Goal: Find specific page/section: Find specific page/section

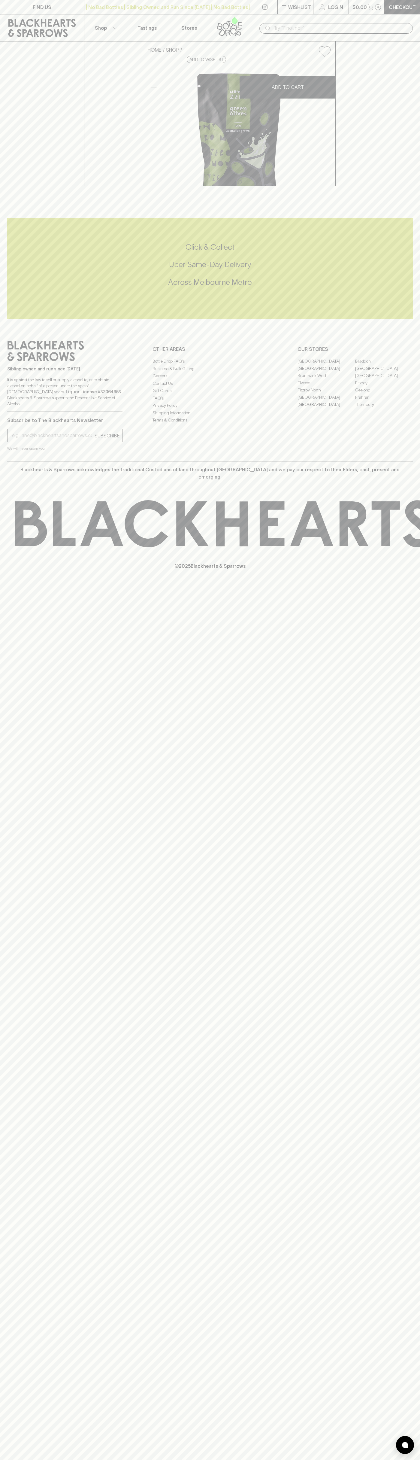
click at [209, 16] on link "Stores" at bounding box center [189, 27] width 42 height 27
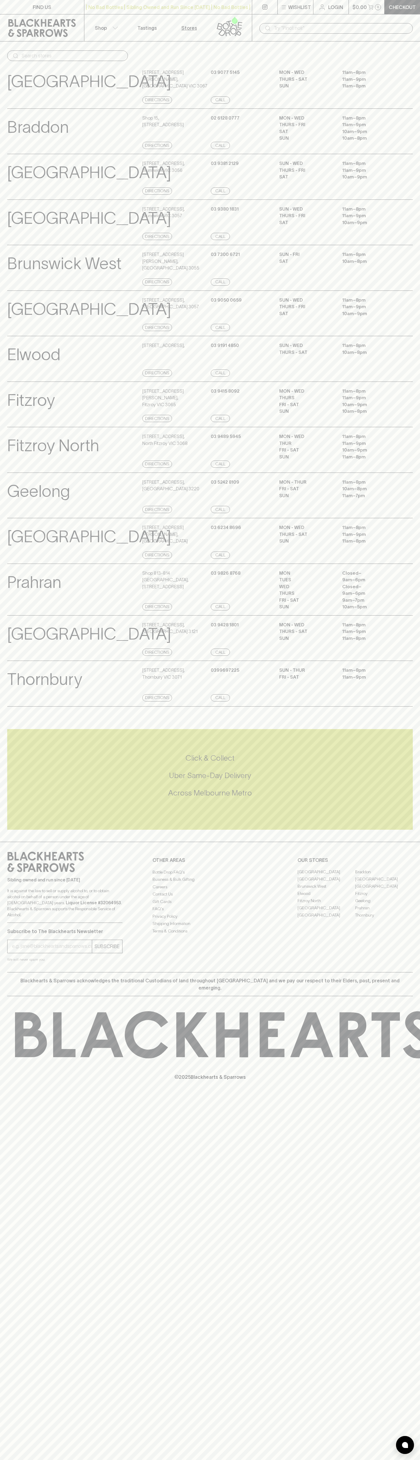
click at [417, 1460] on html "FIND US | No Bad Bottles | Sibling Owned and Run Since [DATE] | No Bad Bottles …" at bounding box center [210, 730] width 420 height 1460
click at [222, 1460] on html "FIND US | No Bad Bottles | Sibling Owned and Run Since [DATE] | No Bad Bottles …" at bounding box center [210, 730] width 420 height 1460
click at [20, 872] on icon at bounding box center [45, 862] width 77 height 20
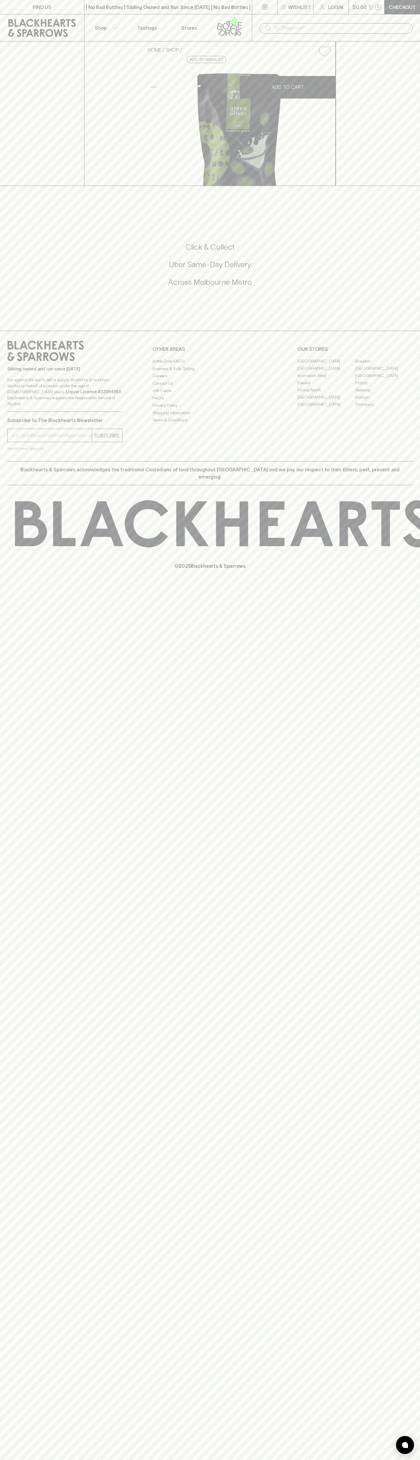
click at [327, 401] on link "[GEOGRAPHIC_DATA]" at bounding box center [327, 396] width 58 height 7
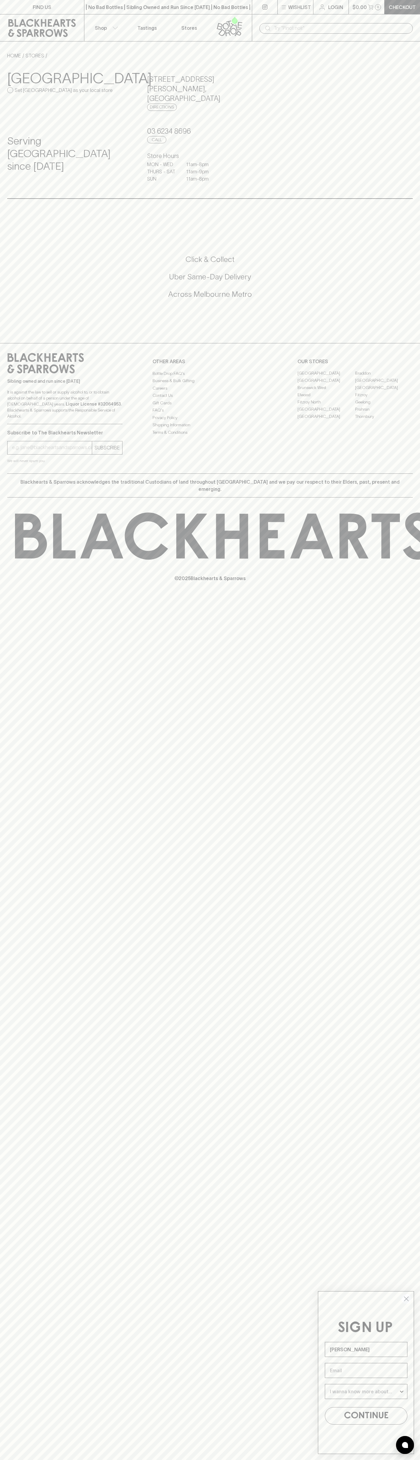
type input "John Smith"
